Goal: Task Accomplishment & Management: Manage account settings

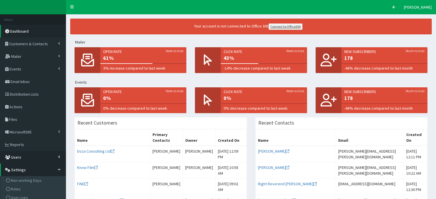
click at [15, 159] on span "Users" at bounding box center [16, 157] width 10 height 5
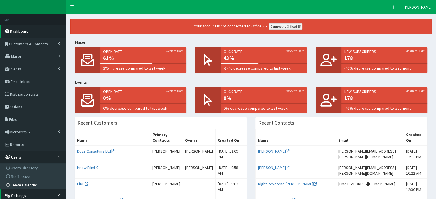
click at [25, 185] on span "Leave Calendar" at bounding box center [24, 185] width 26 height 5
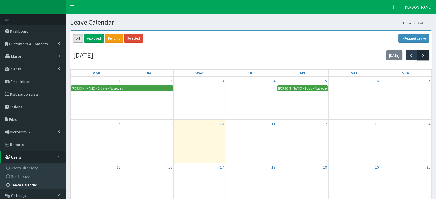
click at [421, 56] on span "button" at bounding box center [423, 55] width 6 height 6
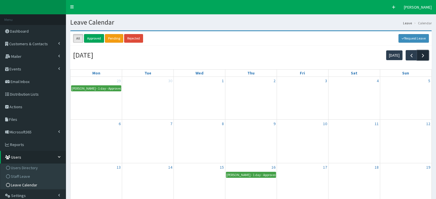
click at [421, 56] on span "button" at bounding box center [423, 55] width 6 height 6
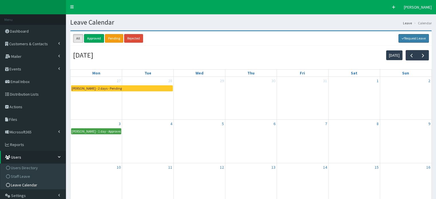
click at [412, 37] on link "Request Leave" at bounding box center [413, 38] width 31 height 9
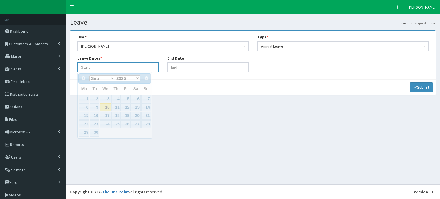
click at [104, 70] on input "Leave Start At" at bounding box center [117, 67] width 81 height 10
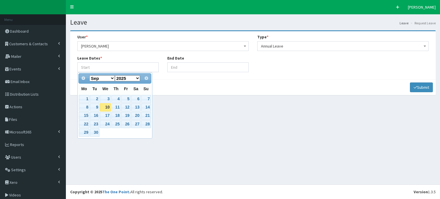
click at [88, 137] on div "Prev Next Jan Feb Mar Apr May Jun Jul Aug Sep Oct Nov Dec 2025 2026 2027 2028 2…" at bounding box center [114, 105] width 75 height 66
click at [111, 78] on select "Jan Feb Mar Apr May Jun Jul Aug Sep Oct Nov Dec" at bounding box center [102, 78] width 26 height 6
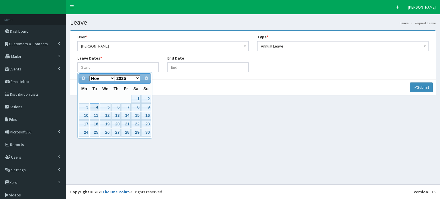
click at [97, 107] on link "4" at bounding box center [94, 107] width 9 height 8
type input "04-11-2025"
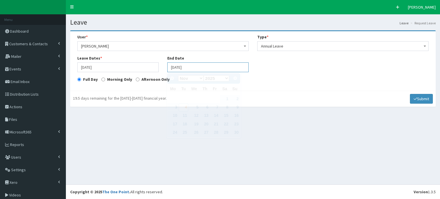
click at [198, 66] on input "04-11-2025" at bounding box center [207, 67] width 81 height 10
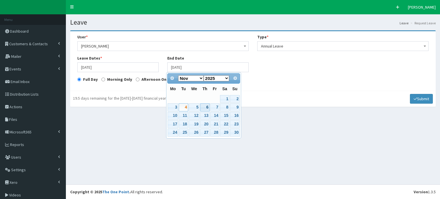
click at [208, 109] on link "6" at bounding box center [204, 107] width 9 height 8
type input "[DATE]"
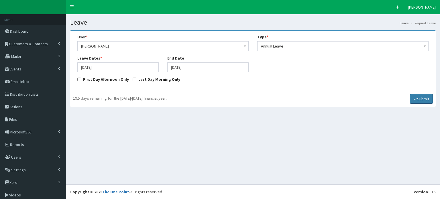
click at [417, 99] on button "Submit" at bounding box center [421, 99] width 23 height 10
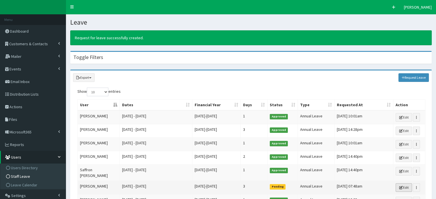
click at [405, 183] on link "Edit" at bounding box center [404, 187] width 16 height 9
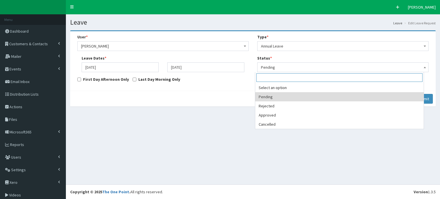
click at [424, 68] on b at bounding box center [425, 67] width 2 height 1
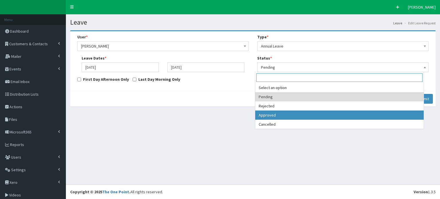
select select "3"
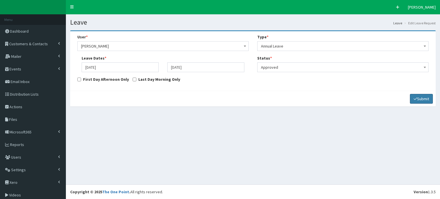
click at [414, 99] on button "Submit" at bounding box center [421, 99] width 23 height 10
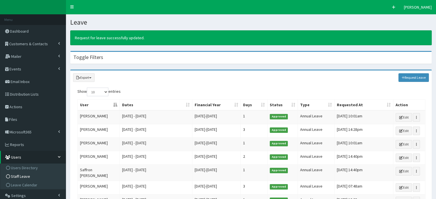
click at [15, 158] on span "Users" at bounding box center [16, 157] width 10 height 5
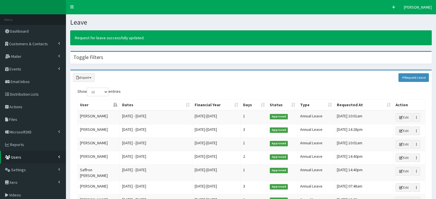
click at [15, 159] on span "Users" at bounding box center [16, 157] width 10 height 5
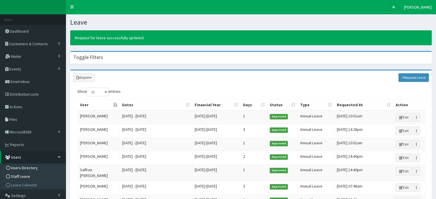
click at [26, 166] on span "Users Directory" at bounding box center [24, 167] width 27 height 5
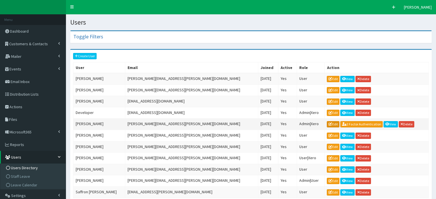
click at [327, 124] on link "Edit" at bounding box center [333, 124] width 13 height 6
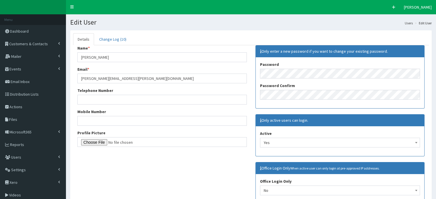
click at [315, 124] on div "Only active users can login." at bounding box center [340, 121] width 169 height 12
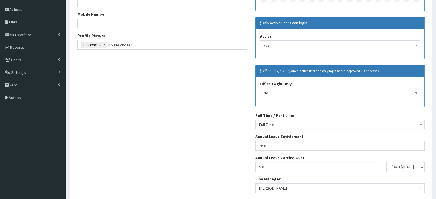
scroll to position [97, 0]
click at [269, 146] on input "26.0" at bounding box center [339, 146] width 169 height 10
type input "22.0"
click at [211, 145] on div "Name * Diana Taylor Email * Diana.Taylor@futurehumber.com Telephone Number Mobi…" at bounding box center [251, 83] width 356 height 271
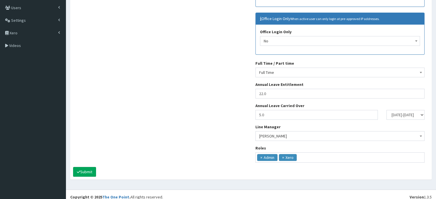
scroll to position [151, 0]
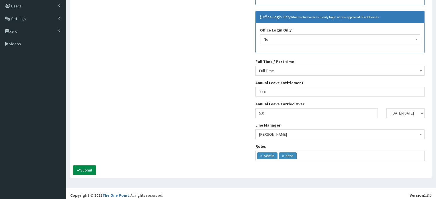
click at [85, 170] on button "Submit" at bounding box center [84, 170] width 23 height 10
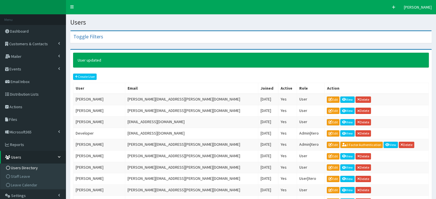
click at [15, 157] on span "Users" at bounding box center [16, 157] width 10 height 5
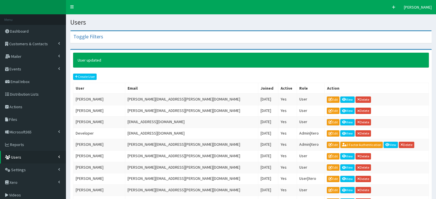
click at [15, 157] on span "Users" at bounding box center [16, 157] width 10 height 5
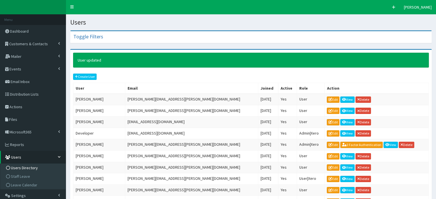
click at [19, 167] on span "Users Directory" at bounding box center [24, 167] width 27 height 5
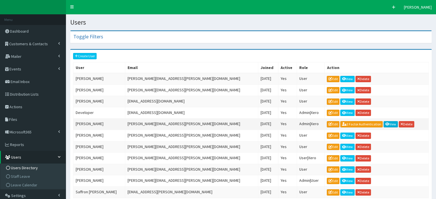
click at [383, 123] on link "View" at bounding box center [390, 124] width 14 height 6
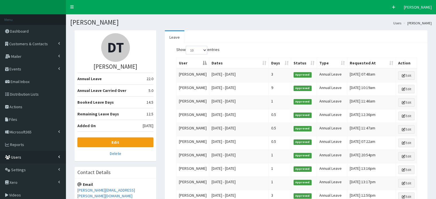
click at [16, 157] on span "Users" at bounding box center [16, 157] width 10 height 5
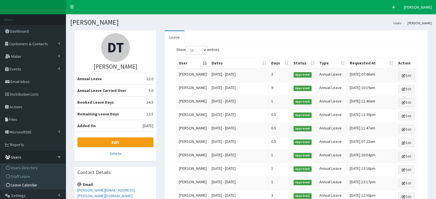
click at [19, 184] on span "Leave Calendar" at bounding box center [24, 185] width 26 height 5
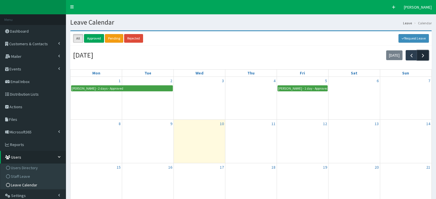
click at [423, 56] on span "button" at bounding box center [423, 55] width 6 height 6
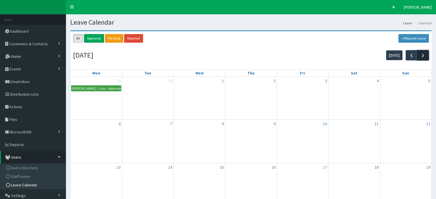
click at [423, 56] on span "button" at bounding box center [423, 55] width 6 height 6
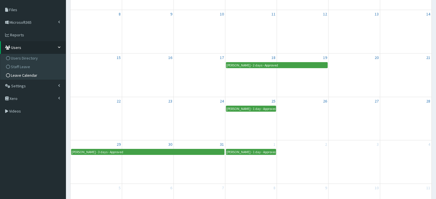
scroll to position [109, 0]
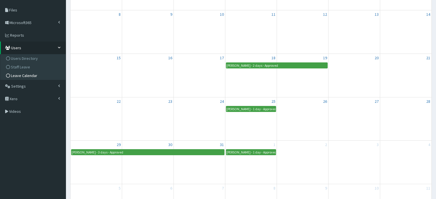
click at [228, 169] on div "1 Leahann Barnes - 1 day - Approved" at bounding box center [250, 162] width 51 height 43
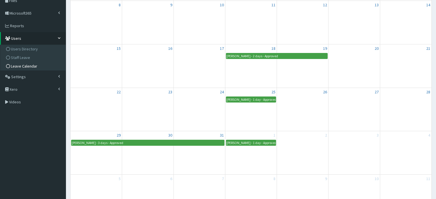
scroll to position [118, 0]
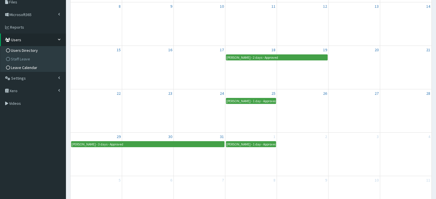
click at [23, 51] on span "Users Directory" at bounding box center [24, 50] width 27 height 5
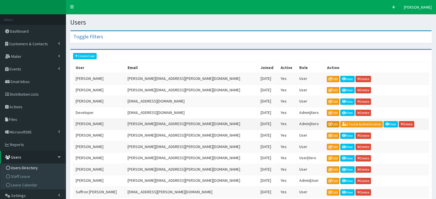
click at [327, 124] on link "Edit" at bounding box center [333, 124] width 13 height 6
drag, startPoint x: 321, startPoint y: 130, endPoint x: 316, endPoint y: 140, distance: 11.9
click at [316, 140] on tbody "Alicia Woodward Alicia.Woodward@marketinghumber.com 25th Mar 2020 Yes User Edit…" at bounding box center [250, 135] width 355 height 125
click at [383, 122] on link "View" at bounding box center [390, 124] width 14 height 6
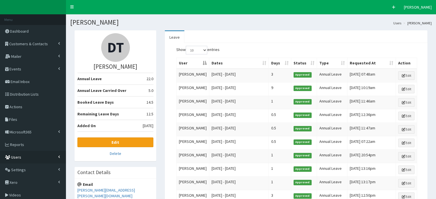
click at [17, 155] on span "Users" at bounding box center [16, 157] width 10 height 5
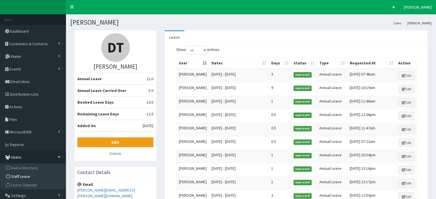
click at [18, 177] on span "Staff Leave" at bounding box center [20, 176] width 19 height 5
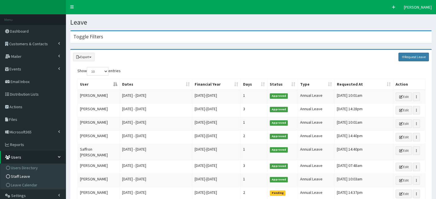
click at [413, 56] on link "Request Leave" at bounding box center [413, 57] width 31 height 9
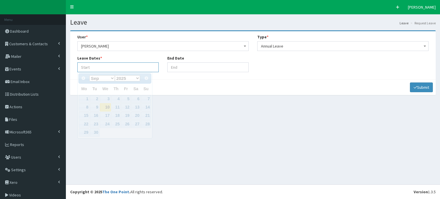
click at [88, 70] on input "Leave Start At" at bounding box center [117, 67] width 81 height 10
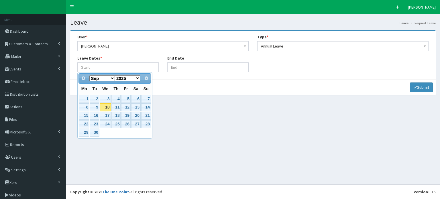
click at [91, 87] on th "Tu" at bounding box center [95, 89] width 10 height 11
click at [112, 78] on select "Jan Feb Mar Apr May Jun [DATE] Aug Sep Oct Nov Dec" at bounding box center [102, 78] width 26 height 6
click at [116, 123] on link "25" at bounding box center [115, 124] width 9 height 8
type input "25-12-2025"
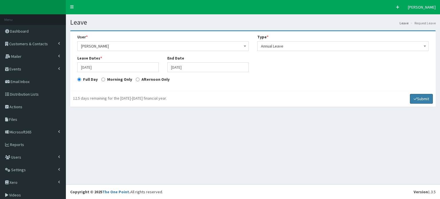
click at [416, 100] on button "Submit" at bounding box center [421, 99] width 23 height 10
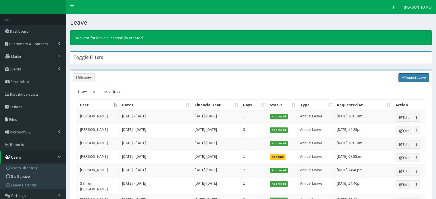
click at [410, 77] on link "Request Leave" at bounding box center [413, 77] width 31 height 9
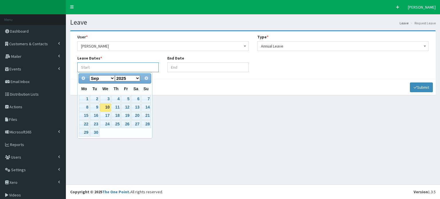
click at [116, 67] on input "Leave Start At" at bounding box center [117, 67] width 81 height 10
click at [100, 87] on th "We" at bounding box center [105, 89] width 11 height 11
click at [113, 79] on select "Jan Feb Mar Apr May Jun [DATE] Aug Sep Oct Nov Dec" at bounding box center [102, 78] width 26 height 6
click at [96, 132] on link "30" at bounding box center [94, 133] width 9 height 8
type input "[DATE]"
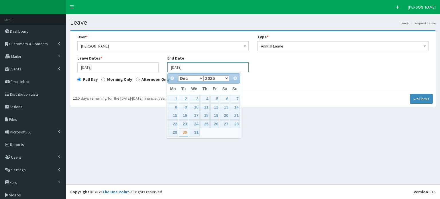
click at [201, 69] on input "30-12-2025" at bounding box center [207, 67] width 81 height 10
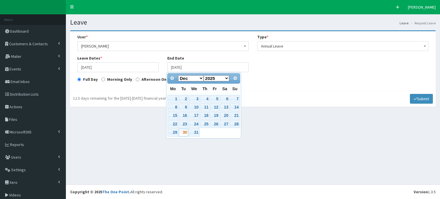
click at [202, 79] on select "Jan Feb Mar Apr May Jun Jul Aug Sep Oct Nov Dec" at bounding box center [191, 78] width 26 height 6
click at [195, 99] on link "1" at bounding box center [194, 99] width 11 height 8
type input "01-01-2025"
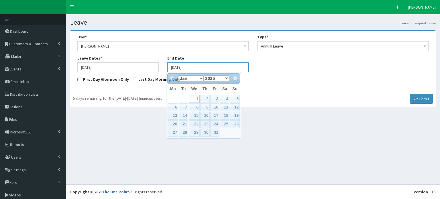
click at [194, 67] on input "01-01-2025" at bounding box center [207, 67] width 81 height 10
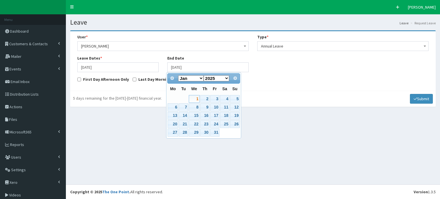
click at [226, 78] on select "2025 2026 2027 2028 2029 2030 2031 2032 2033 2034 2035" at bounding box center [217, 78] width 26 height 6
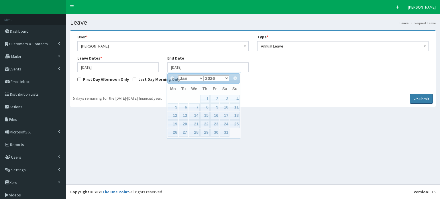
click at [418, 99] on button "Submit" at bounding box center [421, 99] width 23 height 10
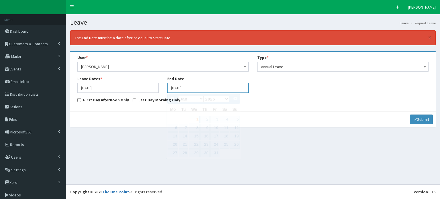
click at [196, 86] on input "[DATE]" at bounding box center [207, 88] width 81 height 10
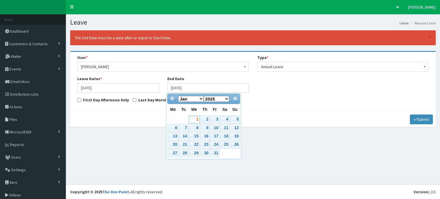
click at [226, 98] on select "2025 2026 2027 2028 2029 2030 2031 2032 2033 2034 2035" at bounding box center [217, 99] width 26 height 6
click at [132, 124] on div "12.5 days remaining for the 2025-2026 financial year. Submit" at bounding box center [253, 119] width 366 height 16
click at [194, 87] on input "01-01-2025" at bounding box center [207, 88] width 81 height 10
type input "01-01-2026"
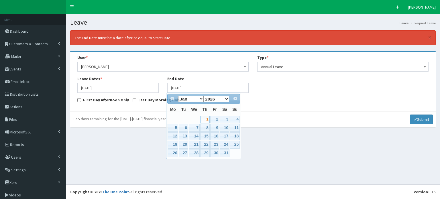
click at [136, 141] on div "Leave Leave Request Leave × The End Date must be a date after or equal to Start…" at bounding box center [253, 99] width 374 height 170
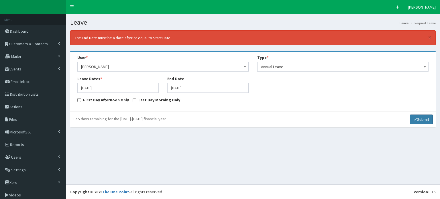
click at [418, 121] on button "Submit" at bounding box center [421, 120] width 23 height 10
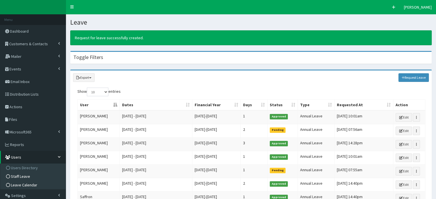
click at [22, 185] on span "Leave Calendar" at bounding box center [24, 185] width 26 height 5
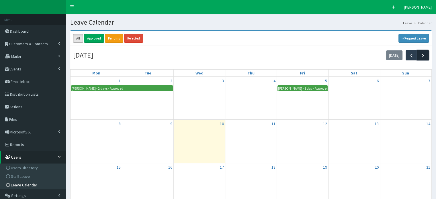
click at [422, 55] on span "button" at bounding box center [423, 55] width 6 height 6
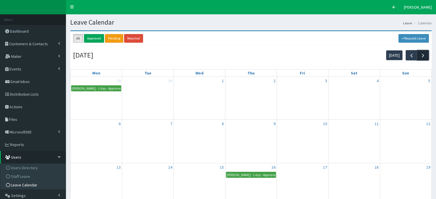
click at [422, 55] on span "button" at bounding box center [423, 55] width 6 height 6
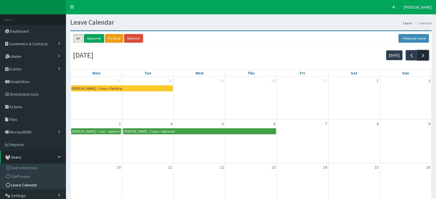
click at [422, 55] on span "button" at bounding box center [423, 55] width 6 height 6
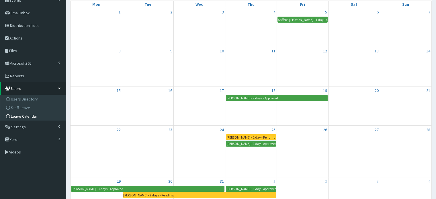
scroll to position [69, 0]
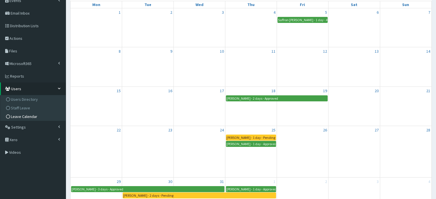
click at [256, 136] on div "Diana Taylor - 1 day - Pending" at bounding box center [250, 137] width 49 height 5
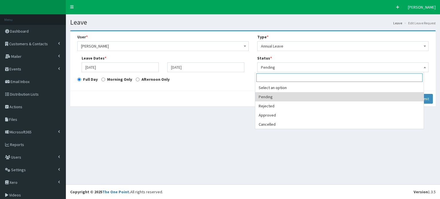
click at [422, 69] on span at bounding box center [425, 67] width 6 height 8
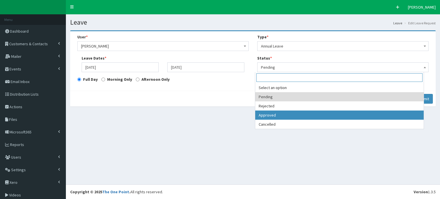
select select "3"
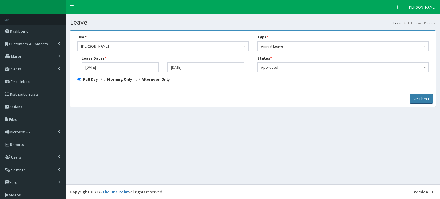
click at [416, 96] on button "Submit" at bounding box center [421, 99] width 23 height 10
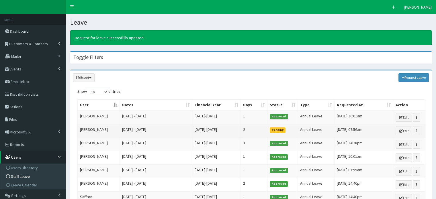
click at [275, 130] on span "Pending" at bounding box center [278, 130] width 16 height 5
click at [211, 131] on td "2025-2026" at bounding box center [216, 130] width 48 height 13
click at [211, 131] on td "[DATE]-[DATE]" at bounding box center [216, 130] width 48 height 13
click at [404, 129] on link "Edit" at bounding box center [404, 131] width 16 height 9
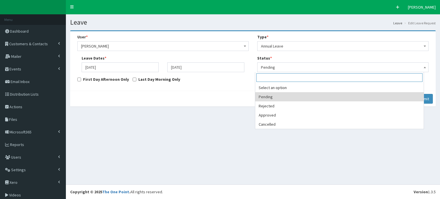
click at [424, 68] on b at bounding box center [425, 67] width 2 height 1
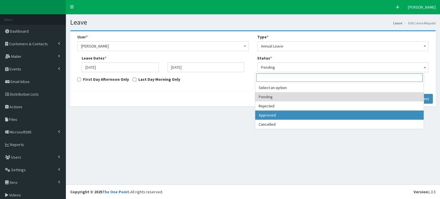
select select "3"
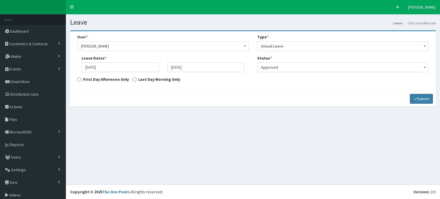
click at [416, 96] on button "Submit" at bounding box center [421, 99] width 23 height 10
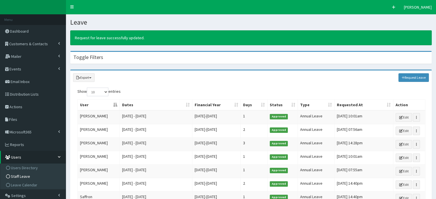
click at [18, 157] on span "Users" at bounding box center [16, 157] width 10 height 5
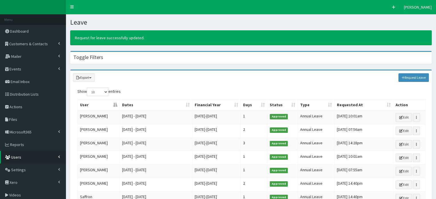
click at [13, 156] on span "Users" at bounding box center [16, 157] width 10 height 5
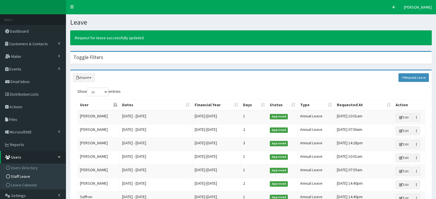
click at [20, 176] on span "Staff Leave" at bounding box center [20, 176] width 19 height 5
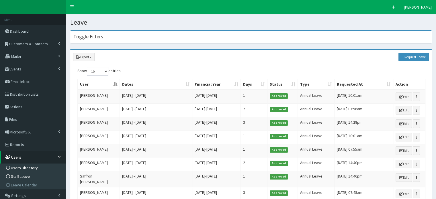
click at [19, 169] on span "Users Directory" at bounding box center [24, 167] width 27 height 5
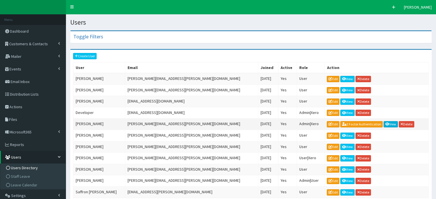
click at [383, 121] on link "View" at bounding box center [390, 124] width 14 height 6
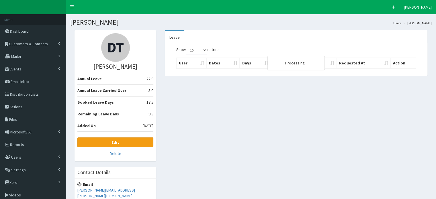
click at [375, 120] on div "DT Diana Taylor Annual Leave 22.0 Annual Leave Carried Over 5.0 Booked Leave Da…" at bounding box center [250, 156] width 361 height 253
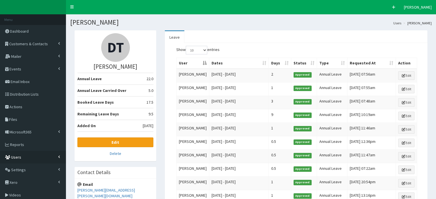
click at [17, 160] on span "Users" at bounding box center [16, 157] width 10 height 5
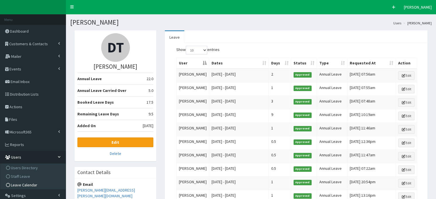
click at [21, 185] on span "Leave Calendar" at bounding box center [24, 185] width 26 height 5
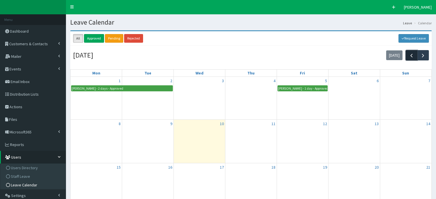
click at [411, 54] on span "button" at bounding box center [411, 55] width 6 height 6
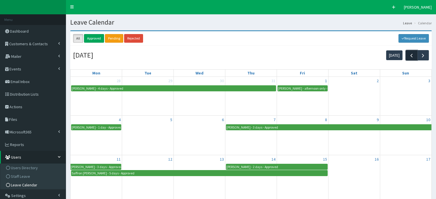
click at [411, 54] on span "button" at bounding box center [411, 55] width 6 height 6
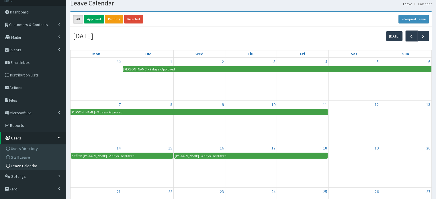
scroll to position [18, 0]
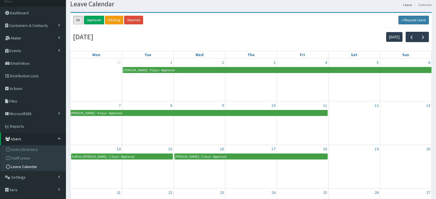
click at [412, 21] on link "Request Leave" at bounding box center [413, 20] width 31 height 9
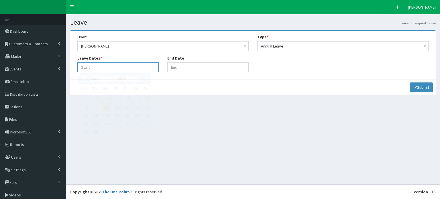
click at [99, 69] on input "Leave Start At" at bounding box center [117, 67] width 81 height 10
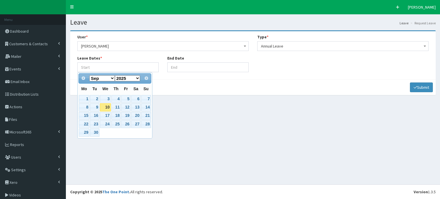
click at [99, 87] on th "Tu" at bounding box center [95, 89] width 10 height 11
click at [112, 79] on select "Jan Feb Mar Apr May Jun Jul Aug Sep Oct Nov Dec" at bounding box center [102, 78] width 26 height 6
click at [128, 115] on link "18" at bounding box center [125, 116] width 9 height 8
type input "18-07-2025"
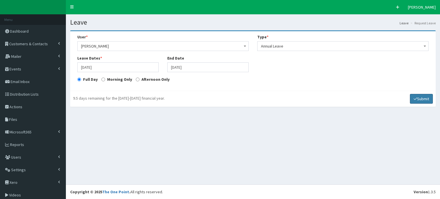
click at [419, 97] on button "Submit" at bounding box center [421, 99] width 23 height 10
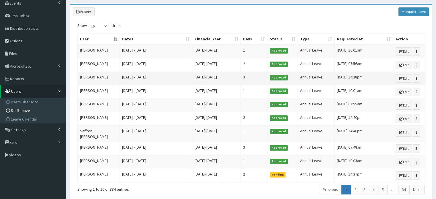
scroll to position [66, 0]
click at [356, 185] on link "2" at bounding box center [355, 190] width 9 height 10
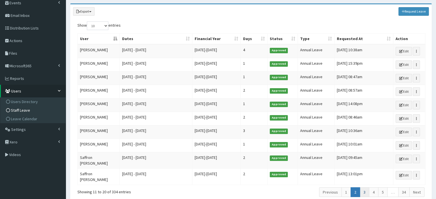
click at [365, 187] on link "3" at bounding box center [364, 192] width 9 height 10
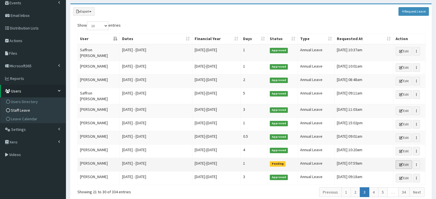
click at [403, 161] on link "Edit" at bounding box center [404, 165] width 16 height 9
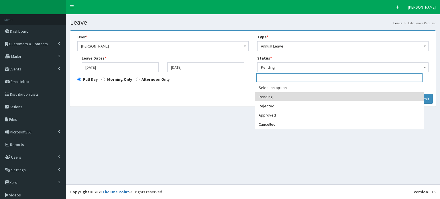
click at [422, 66] on span at bounding box center [425, 67] width 6 height 8
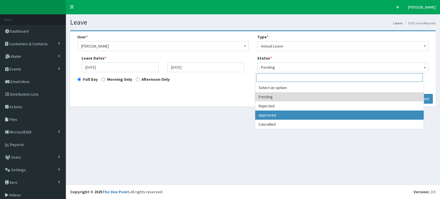
select select "3"
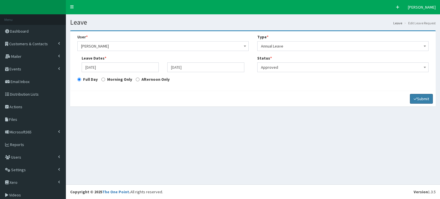
click at [414, 99] on button "Submit" at bounding box center [421, 99] width 23 height 10
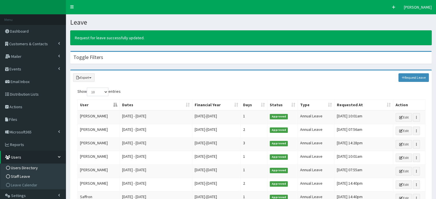
click at [19, 168] on span "Users Directory" at bounding box center [24, 167] width 27 height 5
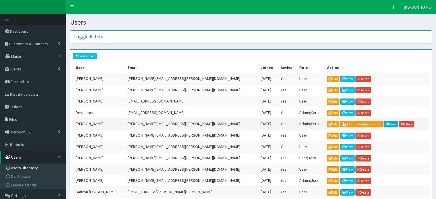
click at [383, 122] on link "View" at bounding box center [390, 124] width 14 height 6
